Goal: Task Accomplishment & Management: Manage account settings

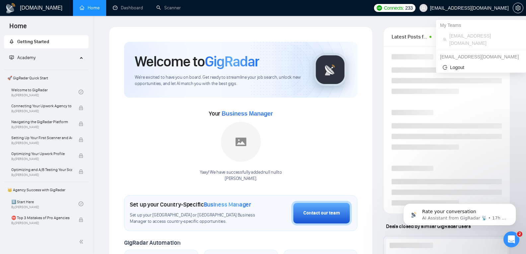
click at [459, 8] on span "[EMAIL_ADDRESS][DOMAIN_NAME]" at bounding box center [469, 8] width 79 height 0
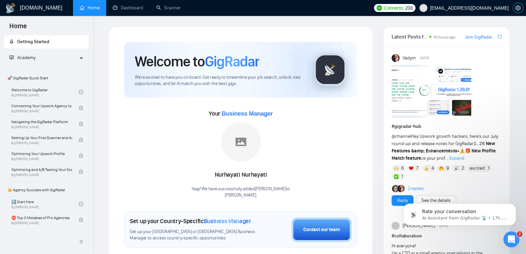
click at [517, 7] on icon "setting" at bounding box center [517, 7] width 5 height 5
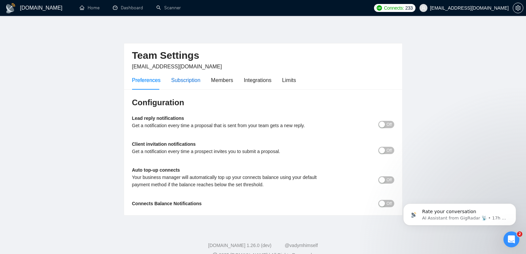
click at [180, 81] on div "Subscription" at bounding box center [185, 80] width 29 height 8
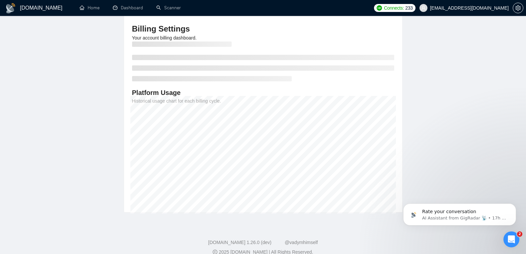
scroll to position [74, 0]
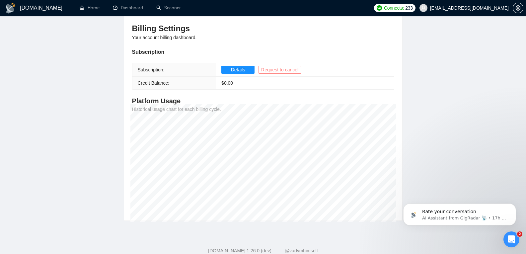
click at [271, 69] on span "Request to cancel" at bounding box center [279, 69] width 37 height 7
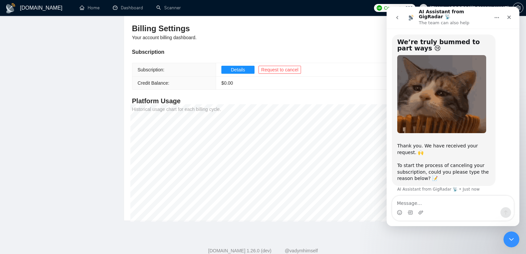
scroll to position [14, 0]
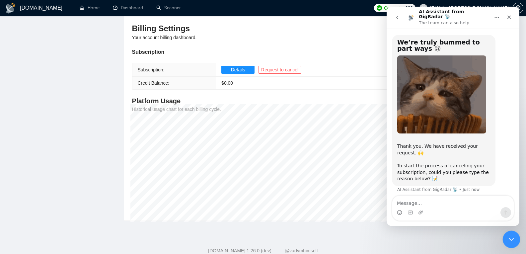
click at [511, 238] on icon "Close Intercom Messenger" at bounding box center [510, 238] width 8 height 8
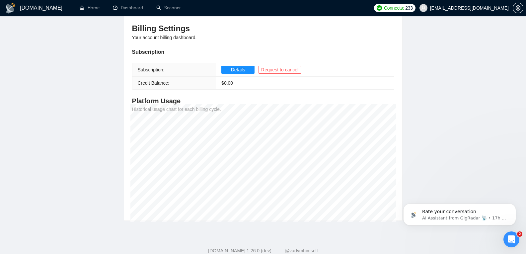
scroll to position [0, 0]
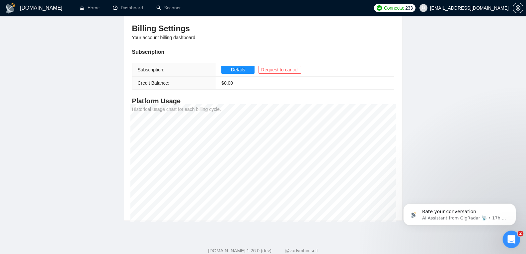
click at [509, 237] on icon "Open Intercom Messenger" at bounding box center [510, 238] width 11 height 11
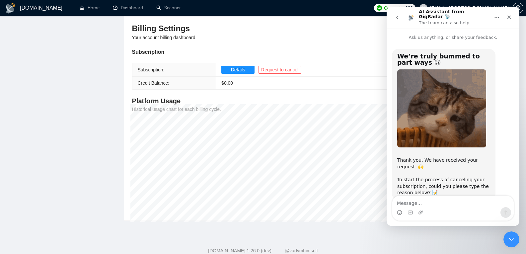
scroll to position [14, 0]
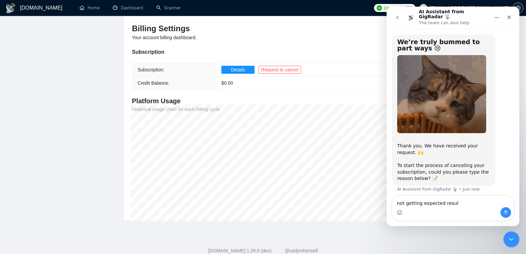
type textarea "not getting expected result"
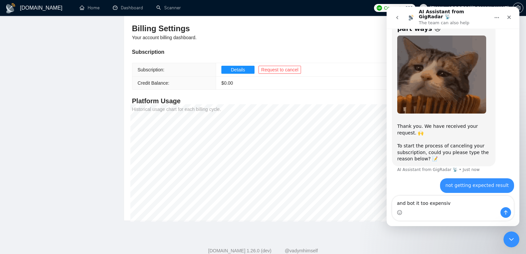
type textarea "and bot it too expensive"
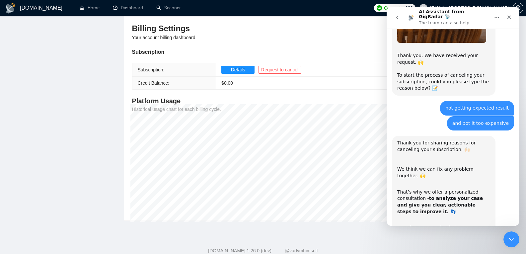
scroll to position [163, 0]
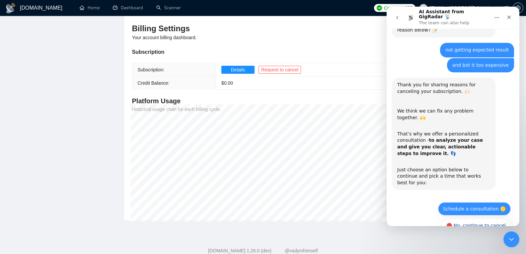
click at [457, 202] on button "Schedule a consultation 🟡" at bounding box center [474, 208] width 73 height 13
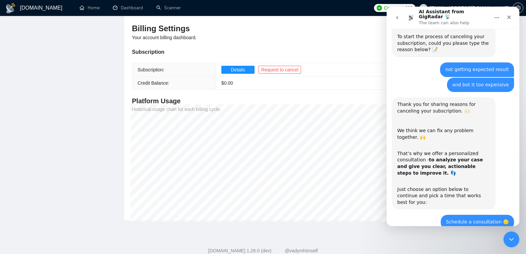
scroll to position [192, 0]
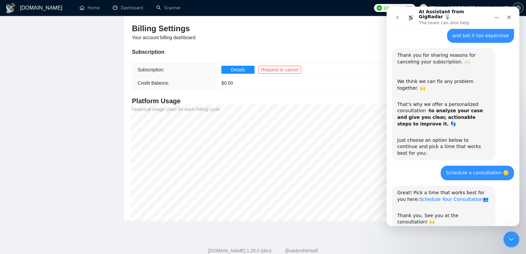
click at [434, 196] on link "Schedule Your Consultation" at bounding box center [450, 198] width 63 height 5
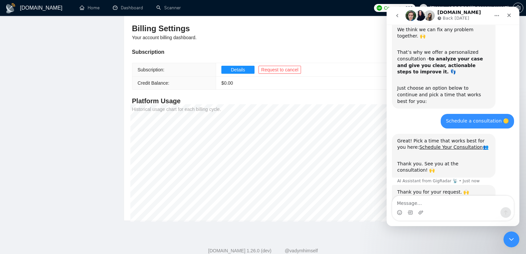
scroll to position [282, 0]
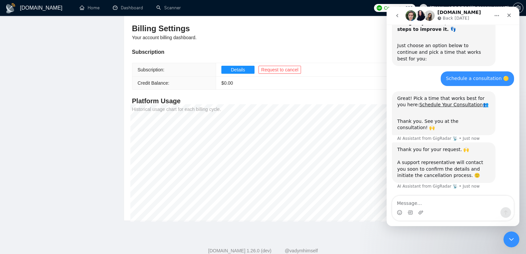
click at [468, 207] on div "Intercom messenger" at bounding box center [452, 212] width 121 height 11
click at [450, 202] on textarea "Message…" at bounding box center [452, 201] width 121 height 11
paste textarea "t"
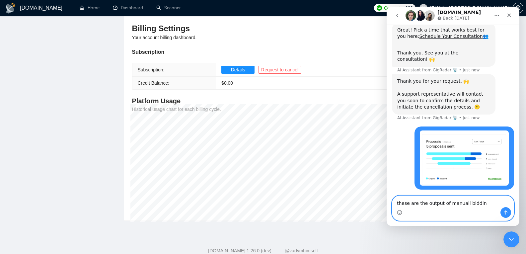
type textarea "these are the output of manuall bidding"
